Goal: Information Seeking & Learning: Learn about a topic

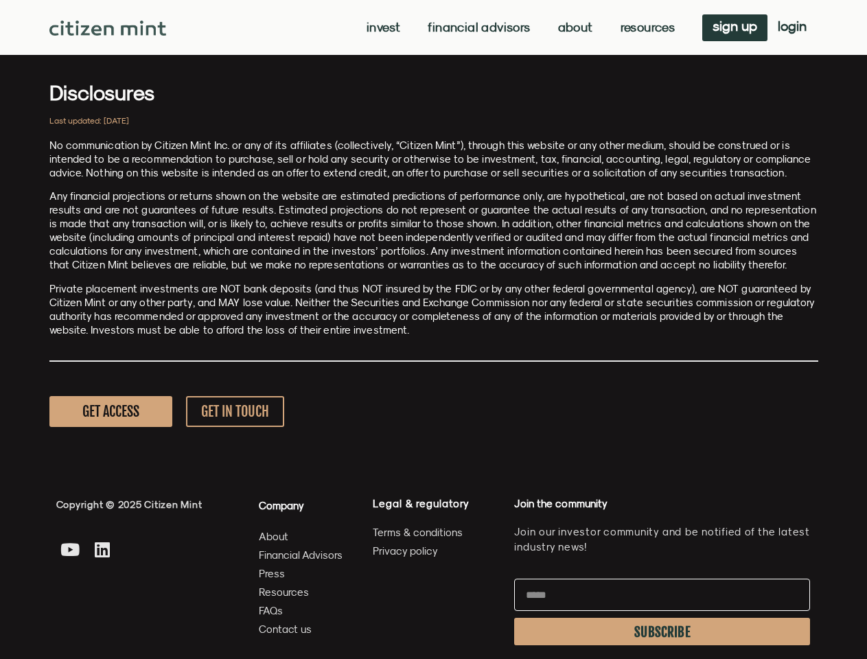
click at [433, 329] on p "Private placement investments are NOT bank deposits (and thus NOT insured by th…" at bounding box center [433, 309] width 768 height 55
click at [381, 27] on link "Invest" at bounding box center [383, 28] width 34 height 14
click at [646, 27] on link "Resources" at bounding box center [647, 28] width 55 height 14
click at [661, 631] on span "SUBSCRIBE" at bounding box center [662, 631] width 56 height 11
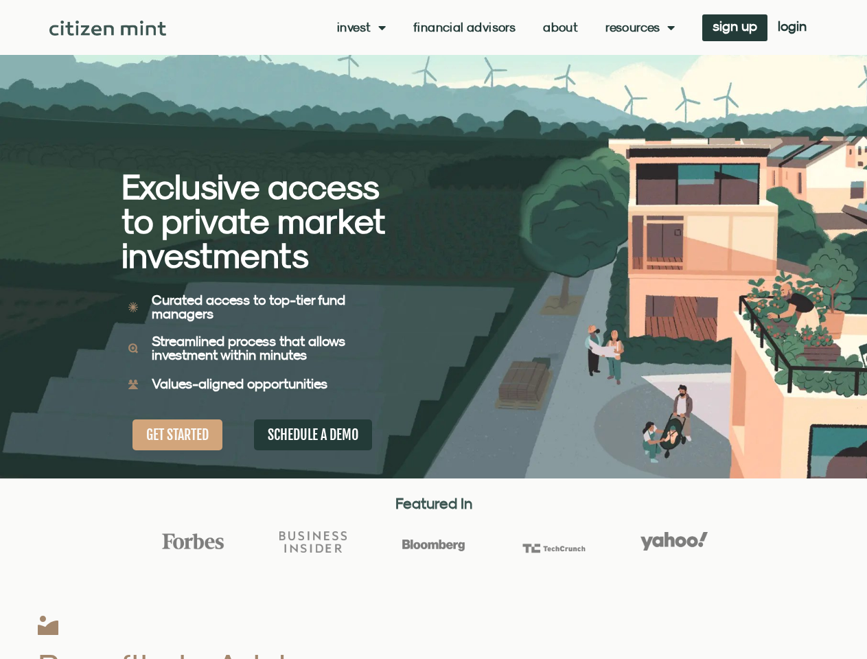
click at [433, 329] on div "Exclusive access to private market investments Exclusive access to private mark…" at bounding box center [277, 239] width 312 height 478
click at [360, 27] on link "Invest" at bounding box center [361, 28] width 49 height 14
click at [638, 27] on link "Resources" at bounding box center [639, 28] width 69 height 14
